Goal: Task Accomplishment & Management: Use online tool/utility

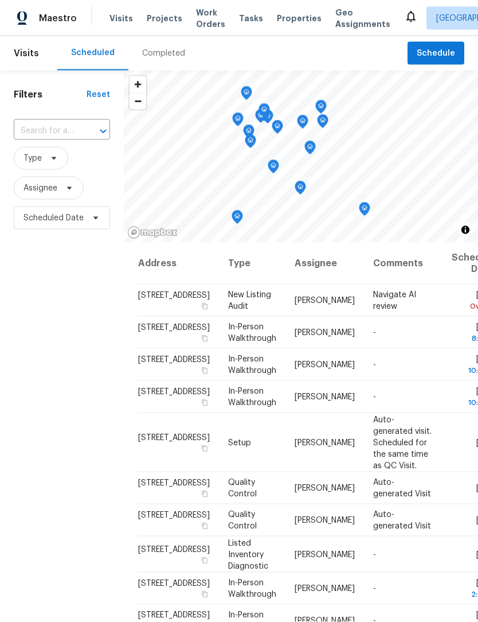
scroll to position [1, 0]
click at [263, 1] on div "Maestro Visits Projects Work Orders Tasks Properties Geo Assignments Indianapol…" at bounding box center [239, 18] width 478 height 36
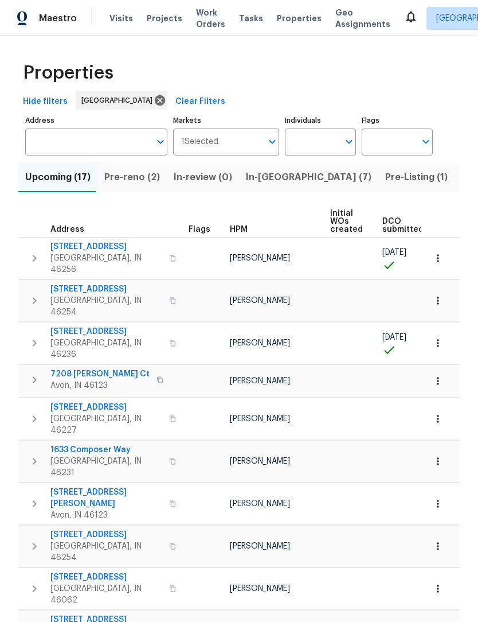
click at [462, 176] on span "Listed (41)" at bounding box center [486, 177] width 48 height 16
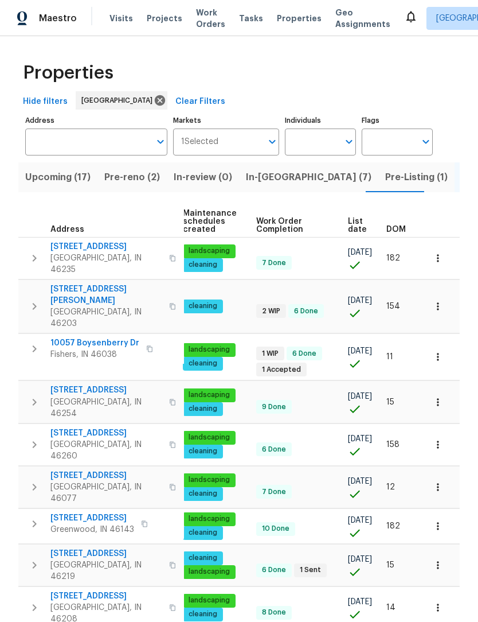
scroll to position [0, 167]
click at [353, 223] on span "List date" at bounding box center [357, 225] width 19 height 16
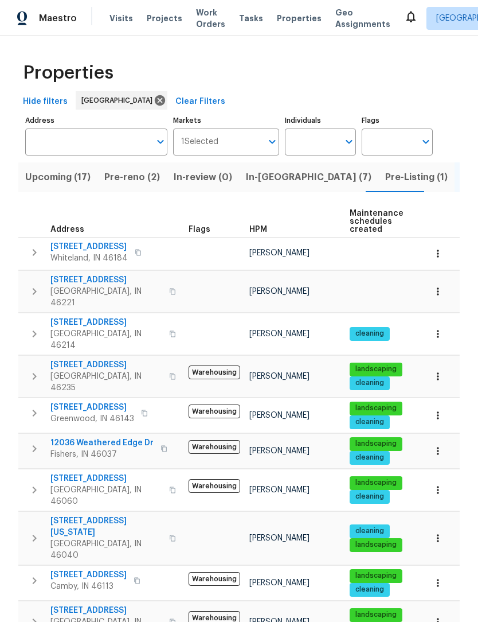
click at [30, 327] on icon "button" at bounding box center [35, 334] width 14 height 14
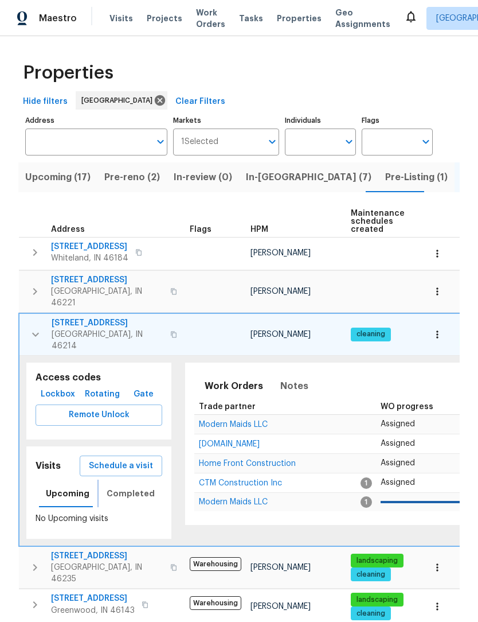
click at [111, 486] on span "Completed" at bounding box center [131, 493] width 48 height 14
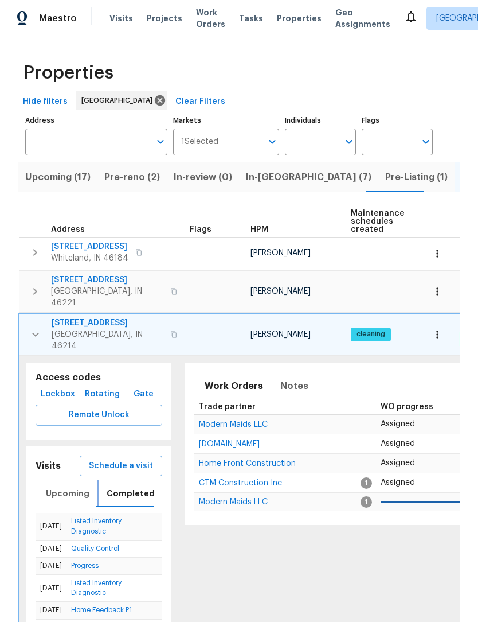
scroll to position [9, 0]
click at [35, 332] on icon "button" at bounding box center [35, 334] width 7 height 4
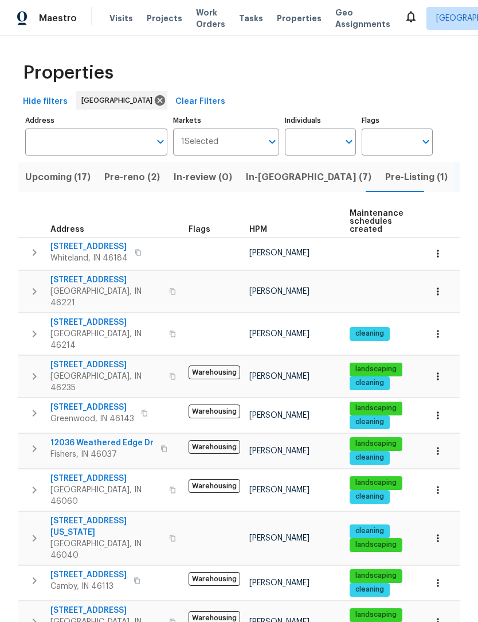
click at [37, 327] on icon "button" at bounding box center [35, 334] width 14 height 14
click at [268, 178] on span "In-[GEOGRAPHIC_DATA] (8)" at bounding box center [307, 177] width 126 height 16
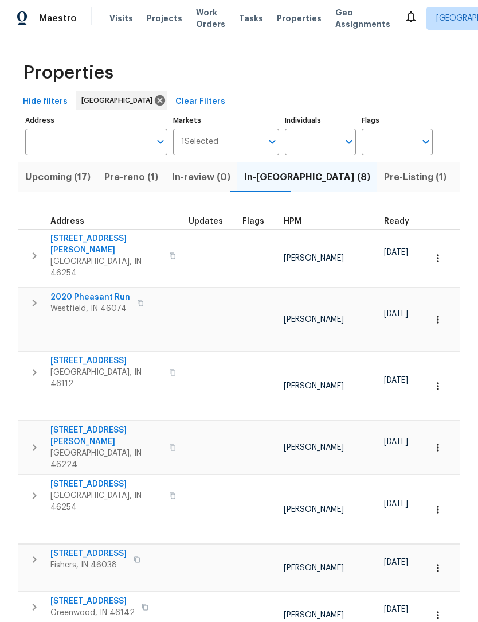
click at [72, 355] on span "27 Ashwood Cir" at bounding box center [106, 360] width 112 height 11
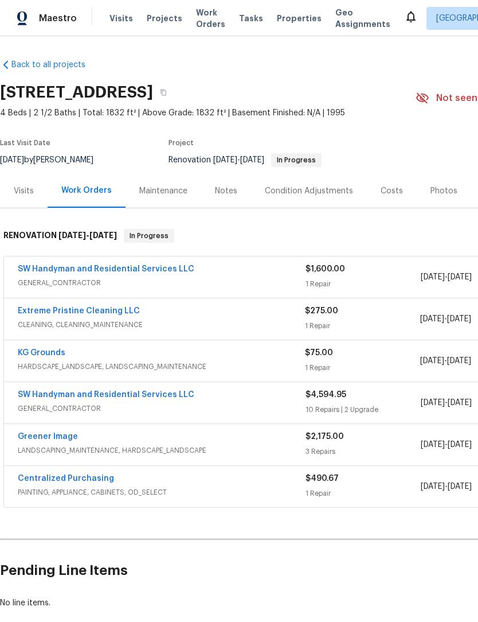
click at [52, 271] on link "SW Handyman and Residential Services LLC" at bounding box center [106, 269] width 177 height 8
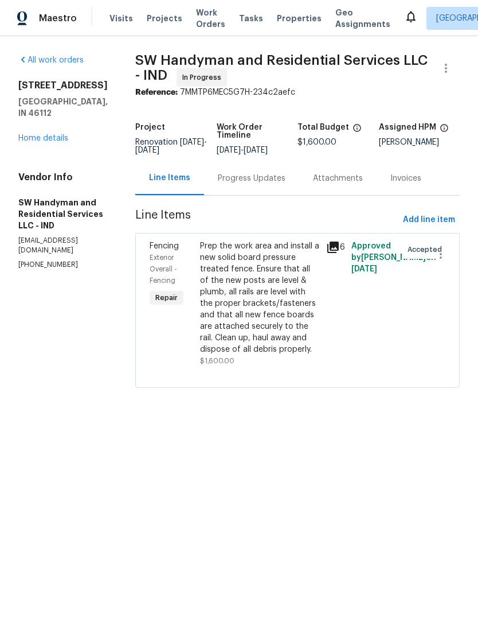
click at [280, 298] on div "Prep the work area and install a new solid board pressure treated fence. Ensure…" at bounding box center [259, 297] width 119 height 115
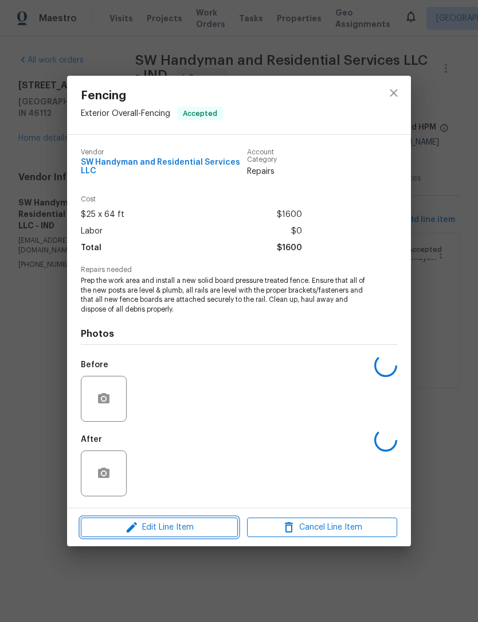
click at [181, 528] on span "Edit Line Item" at bounding box center [159, 527] width 150 height 14
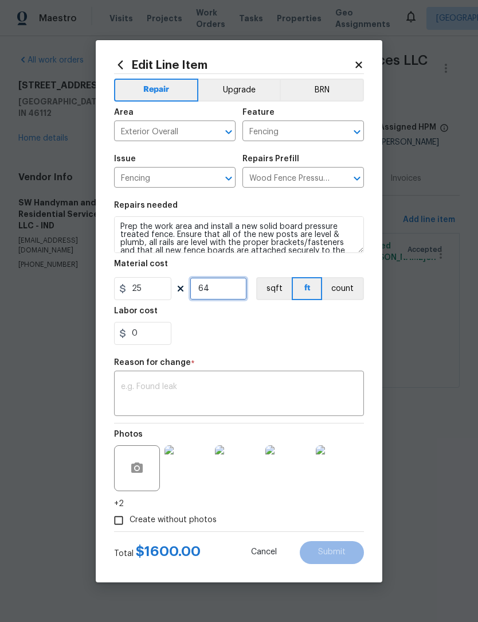
click at [232, 292] on input "64" at bounding box center [218, 288] width 57 height 23
click at [368, 341] on div "Edit Line Item Repair Upgrade BRN Area Exterior Overall ​ Feature Fencing ​ Iss…" at bounding box center [239, 311] width 287 height 542
click at [213, 297] on input "120" at bounding box center [218, 288] width 57 height 23
click at [362, 333] on div "0" at bounding box center [239, 333] width 250 height 23
click at [214, 286] on input "100" at bounding box center [218, 288] width 57 height 23
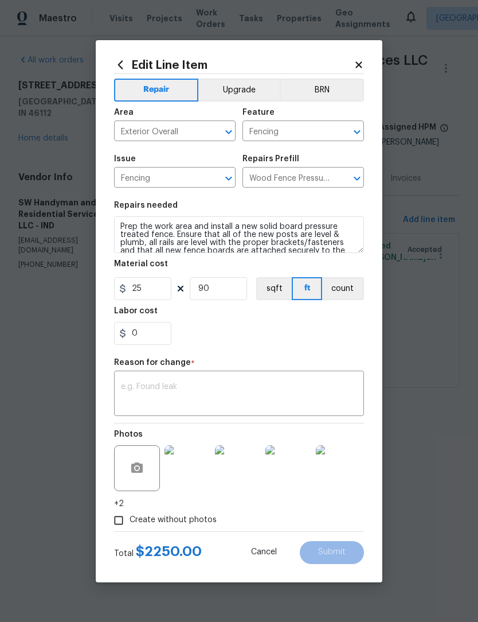
click at [348, 346] on section "Repairs needed Prep the work area and install a new solid board pressure treate…" at bounding box center [239, 272] width 250 height 157
click at [226, 295] on input "90" at bounding box center [218, 288] width 57 height 23
click at [270, 329] on div "0" at bounding box center [239, 333] width 250 height 23
click at [233, 294] on input "95" at bounding box center [218, 288] width 57 height 23
click at [298, 349] on section "Repairs needed Prep the work area and install a new solid board pressure treate…" at bounding box center [239, 272] width 250 height 157
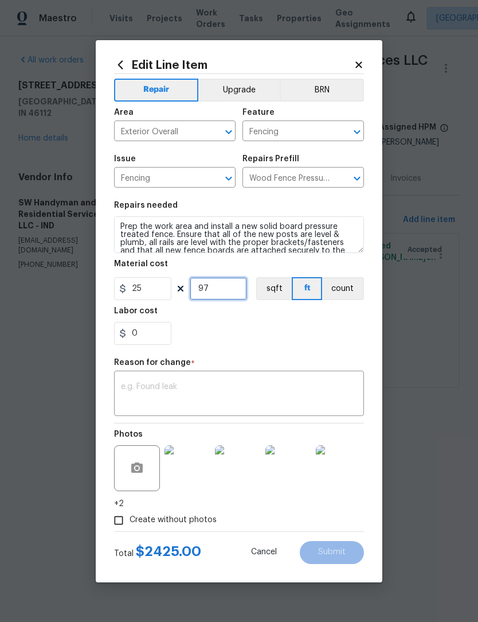
click at [233, 290] on input "97" at bounding box center [218, 288] width 57 height 23
type input "98"
click at [155, 336] on input "0" at bounding box center [142, 333] width 57 height 23
type input "10"
click at [276, 332] on div "10" at bounding box center [239, 333] width 250 height 23
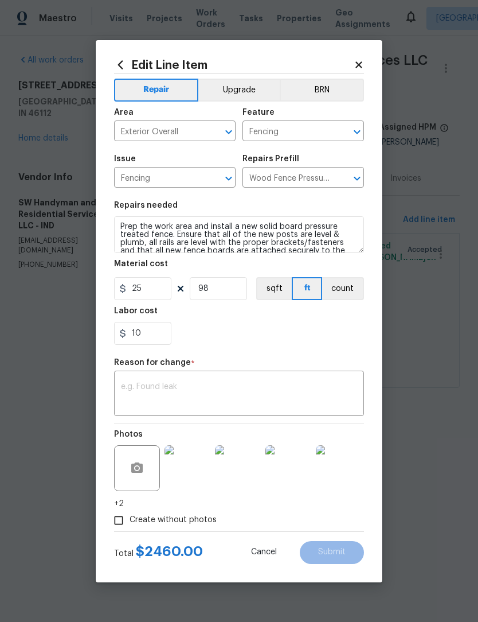
click at [262, 398] on textarea at bounding box center [239, 395] width 236 height 24
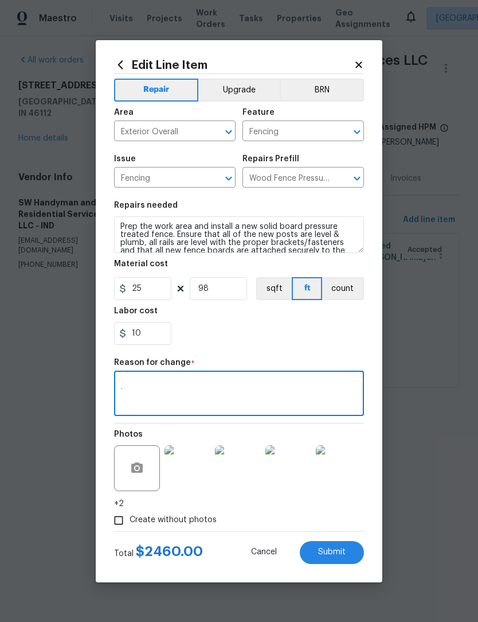
type textarea "."
click at [278, 336] on div "10" at bounding box center [239, 333] width 250 height 23
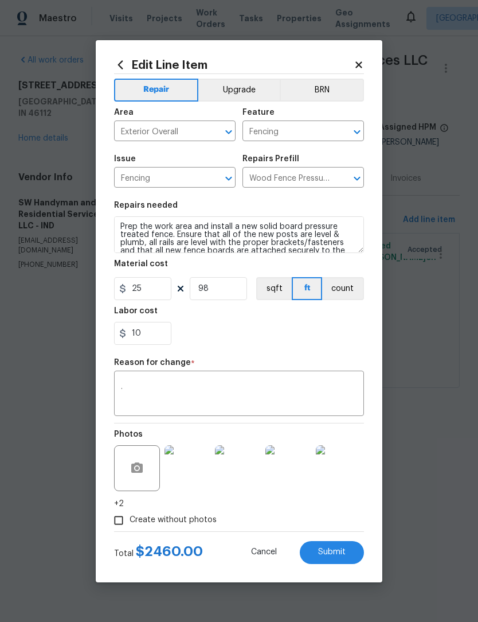
click at [356, 548] on button "Submit" at bounding box center [332, 552] width 64 height 23
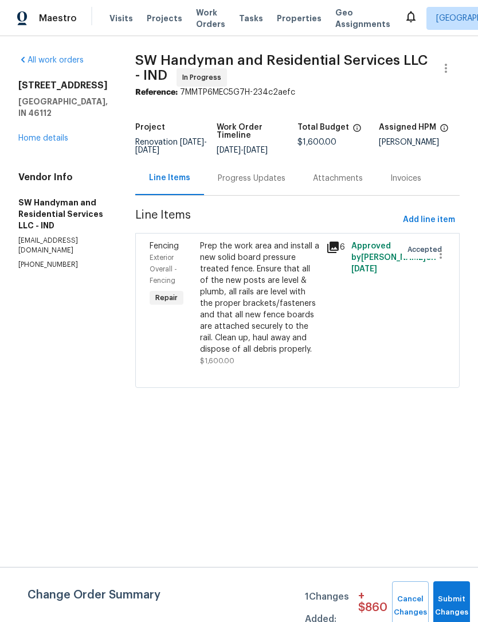
click at [61, 134] on link "Home details" at bounding box center [43, 138] width 50 height 8
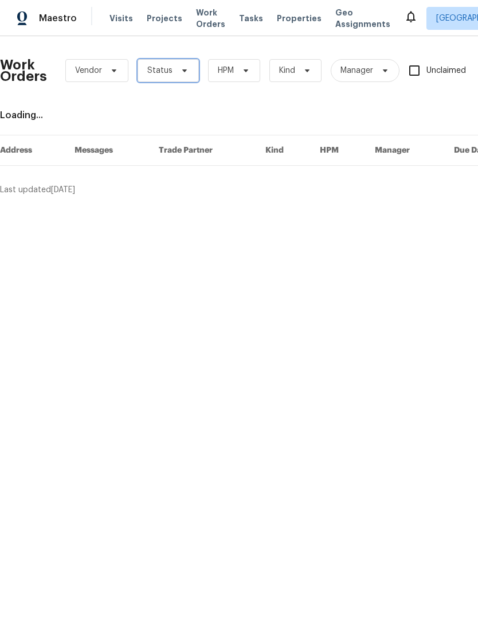
click at [171, 68] on span "Status" at bounding box center [168, 70] width 61 height 23
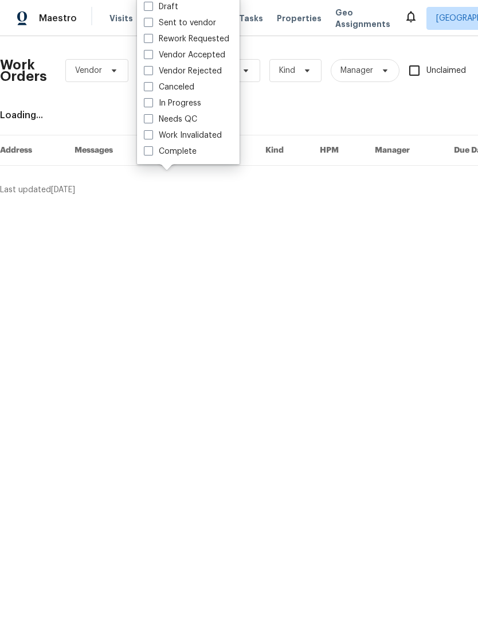
click at [180, 123] on label "Needs QC" at bounding box center [170, 119] width 53 height 11
click at [151, 121] on input "Needs QC" at bounding box center [147, 117] width 7 height 7
checkbox input "true"
